Goal: Task Accomplishment & Management: Use online tool/utility

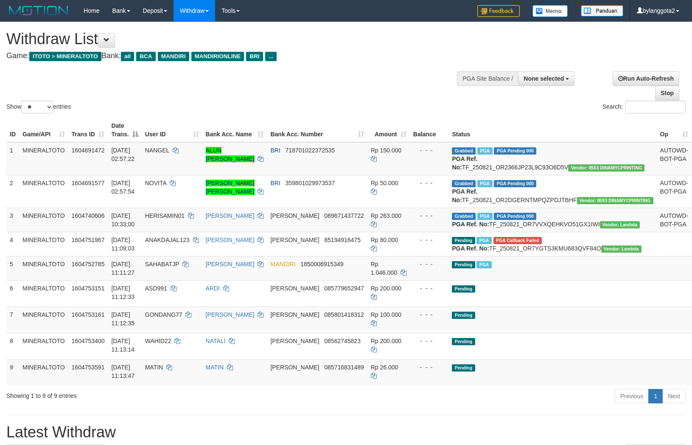
select select
select select "**"
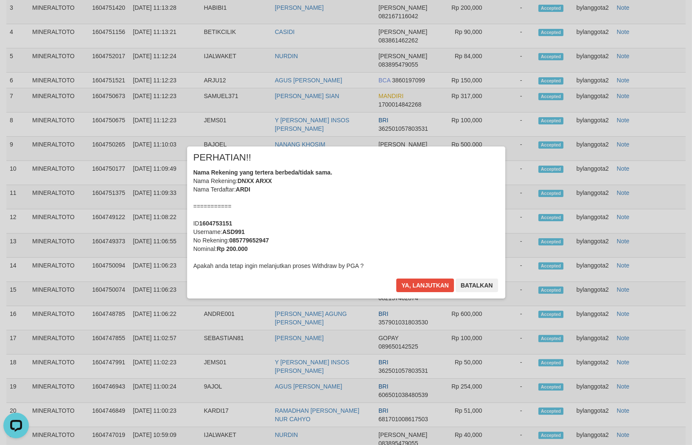
scroll to position [535, 0]
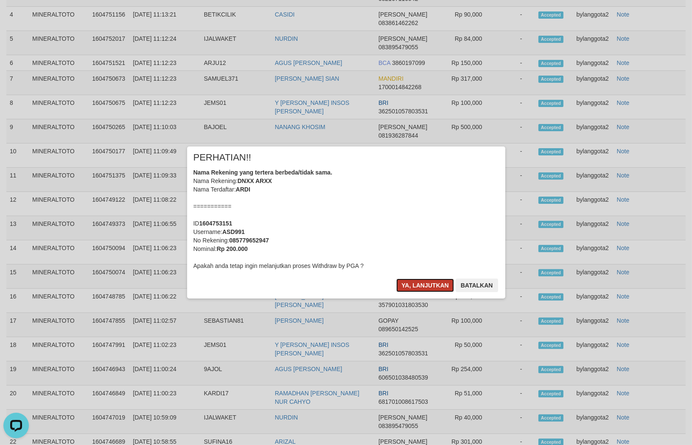
click at [397, 281] on button "Ya, lanjutkan" at bounding box center [425, 285] width 58 height 14
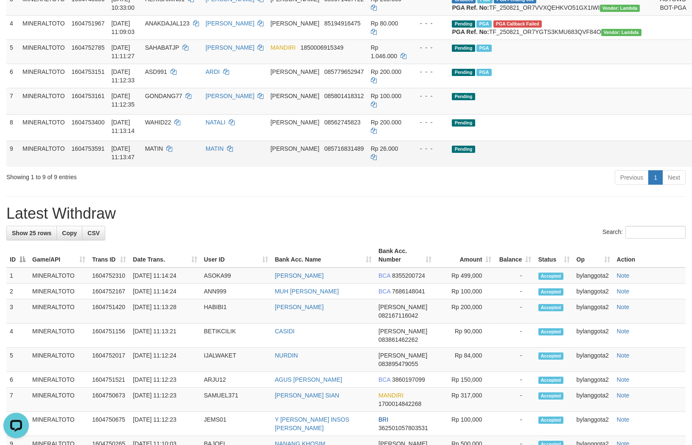
scroll to position [197, 0]
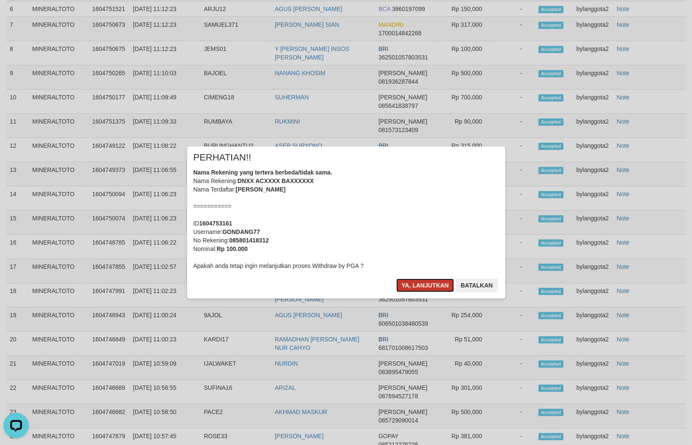
click at [425, 283] on button "Ya, lanjutkan" at bounding box center [425, 285] width 58 height 14
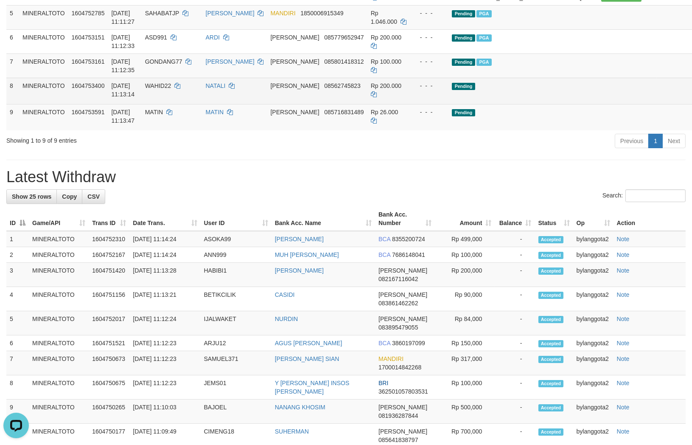
scroll to position [222, 0]
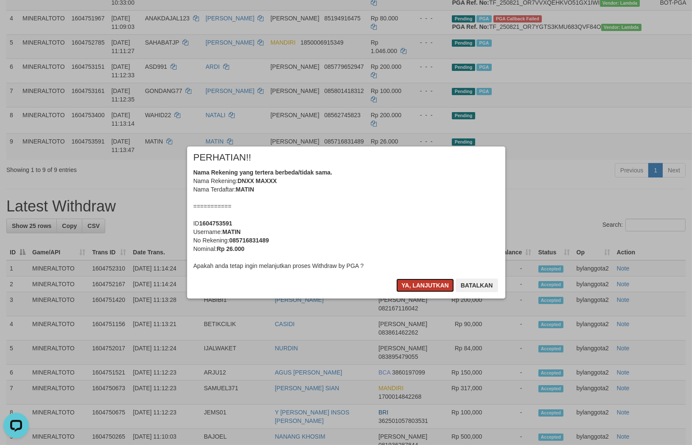
click at [418, 289] on button "Ya, lanjutkan" at bounding box center [425, 285] width 58 height 14
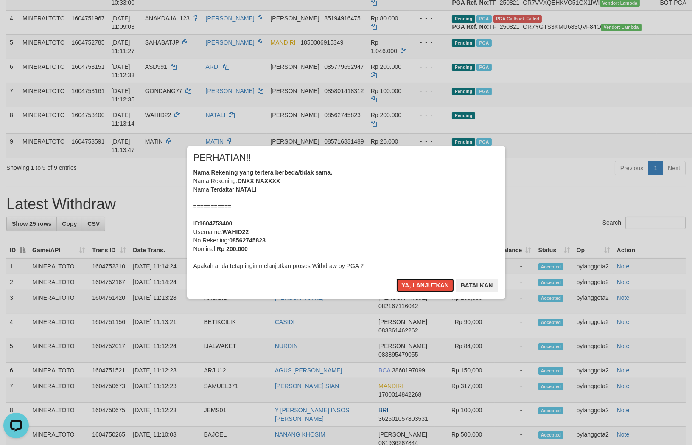
click at [418, 289] on button "Ya, lanjutkan" at bounding box center [425, 285] width 58 height 14
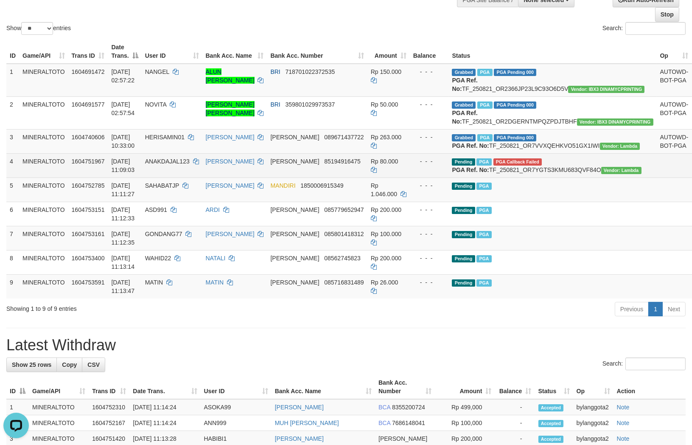
scroll to position [73, 0]
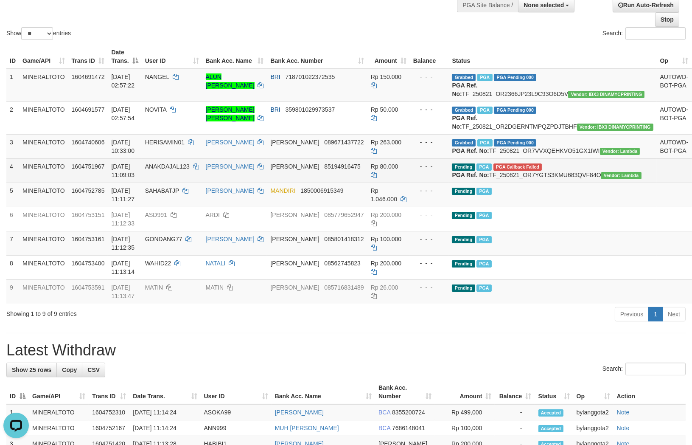
click at [410, 183] on td "- - -" at bounding box center [429, 170] width 39 height 24
